Goal: Information Seeking & Learning: Understand process/instructions

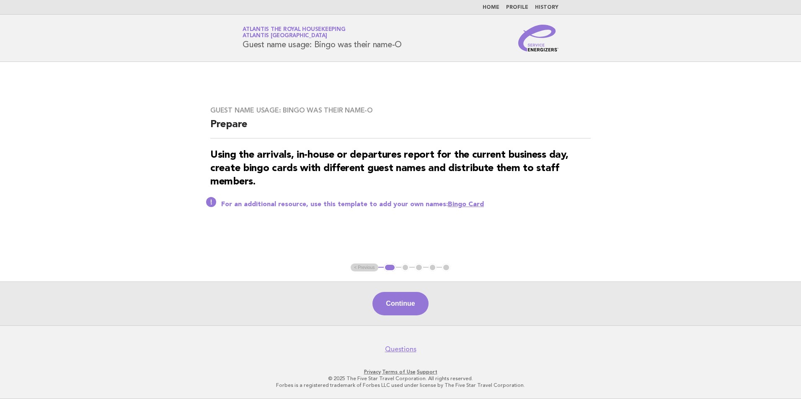
click at [493, 6] on link "Home" at bounding box center [490, 7] width 17 height 5
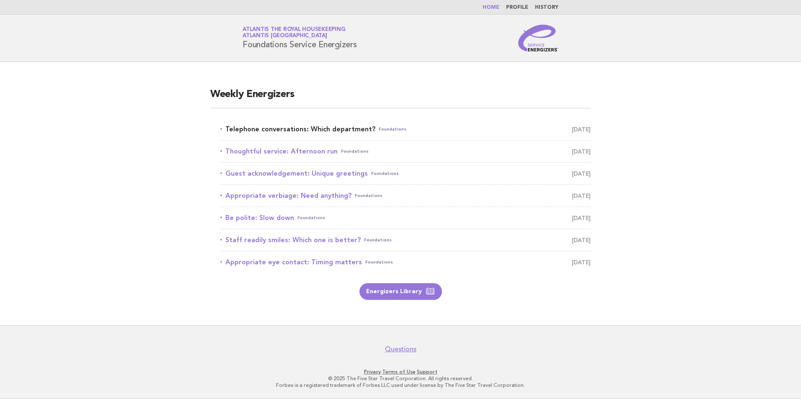
click at [297, 131] on link "Telephone conversations: Which department? Foundations [DATE]" at bounding box center [405, 130] width 370 height 12
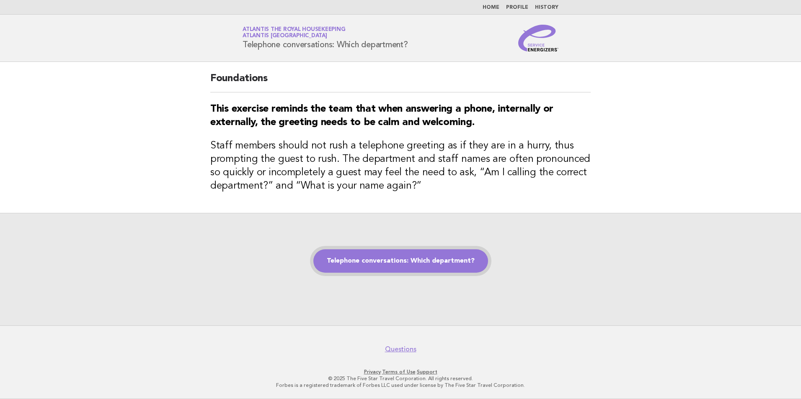
click at [377, 258] on link "Telephone conversations: Which department?" at bounding box center [400, 261] width 175 height 23
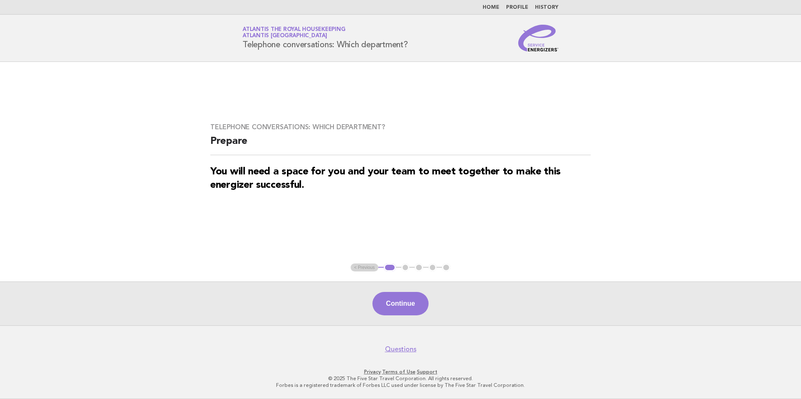
click at [388, 291] on div "Continue" at bounding box center [400, 304] width 801 height 44
click at [394, 302] on button "Continue" at bounding box center [400, 303] width 56 height 23
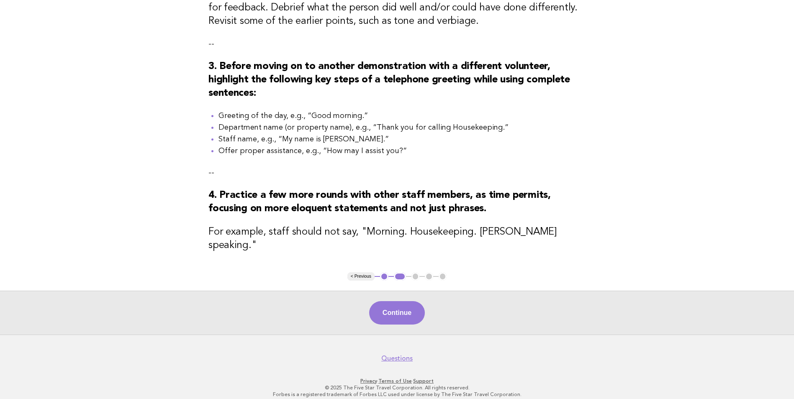
scroll to position [305, 0]
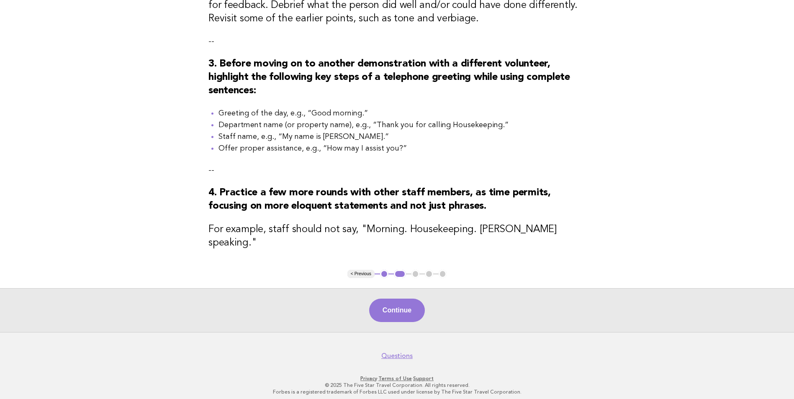
click at [404, 302] on button "Continue" at bounding box center [397, 310] width 56 height 23
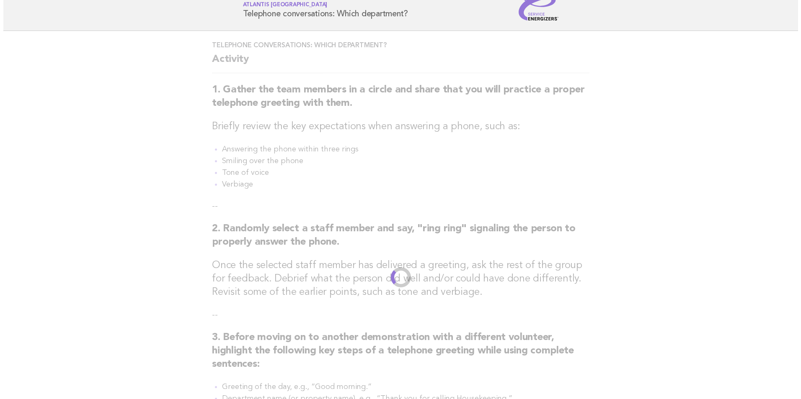
scroll to position [0, 0]
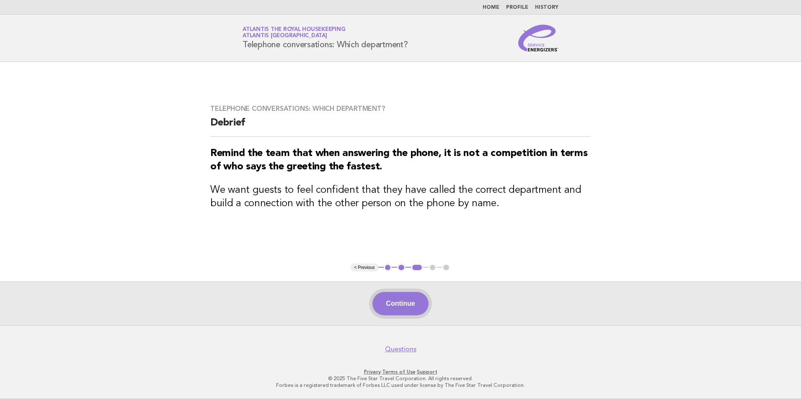
drag, startPoint x: 417, startPoint y: 303, endPoint x: 418, endPoint y: 299, distance: 4.3
click at [418, 302] on button "Continue" at bounding box center [400, 303] width 56 height 23
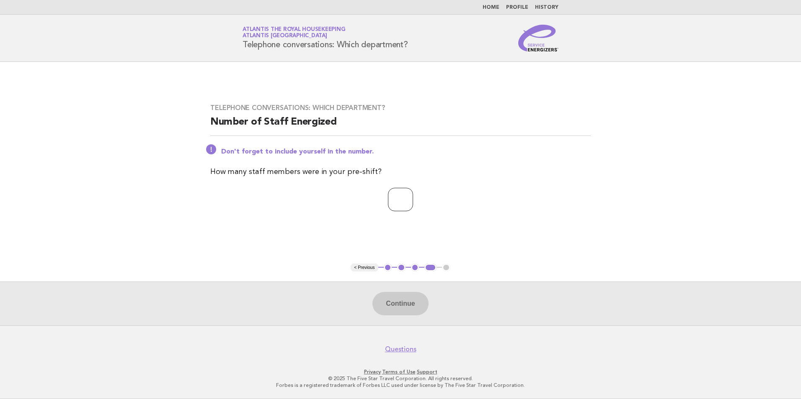
drag, startPoint x: 406, startPoint y: 193, endPoint x: 407, endPoint y: 187, distance: 5.9
click at [407, 188] on input "number" at bounding box center [400, 199] width 25 height 23
type input "**"
click at [398, 308] on button "Continue" at bounding box center [400, 303] width 56 height 23
